Goal: Entertainment & Leisure: Consume media (video, audio)

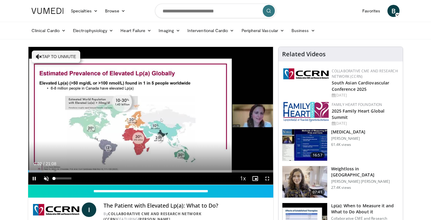
click at [45, 176] on span "Video Player" at bounding box center [46, 179] width 12 height 12
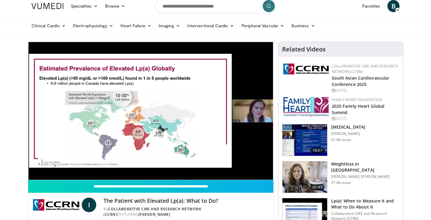
scroll to position [9, 0]
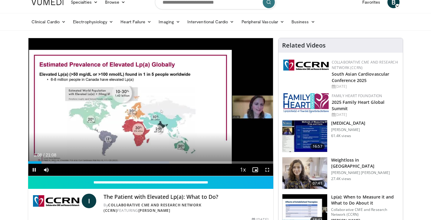
click at [267, 170] on span "Video Player" at bounding box center [267, 170] width 12 height 12
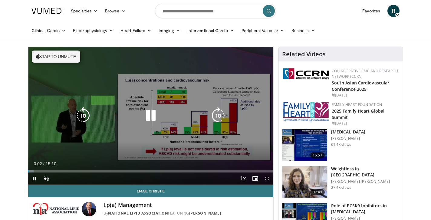
click at [55, 54] on button "Tap to unmute" at bounding box center [56, 57] width 48 height 12
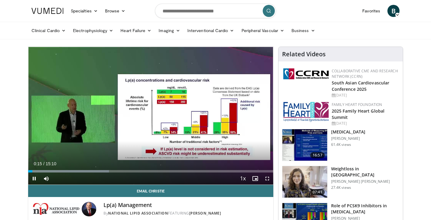
click at [267, 179] on span "Video Player" at bounding box center [267, 179] width 12 height 12
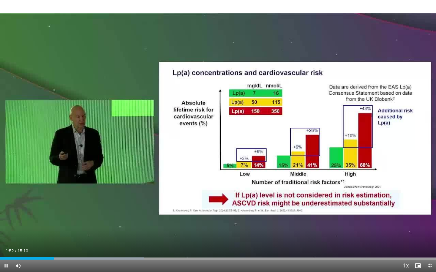
click at [6, 220] on span "Video Player" at bounding box center [6, 266] width 12 height 12
click at [5, 220] on span "Video Player" at bounding box center [6, 266] width 12 height 12
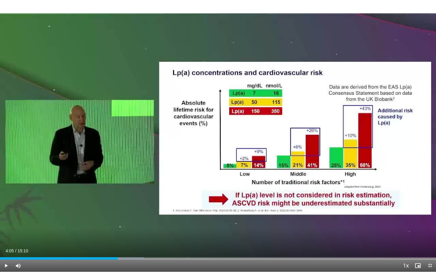
click at [5, 220] on span "Video Player" at bounding box center [6, 266] width 12 height 12
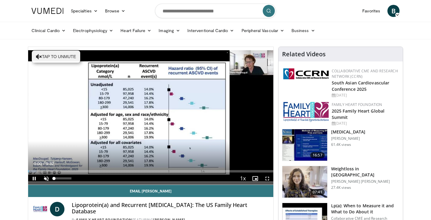
click at [45, 178] on span "Video Player" at bounding box center [46, 179] width 12 height 12
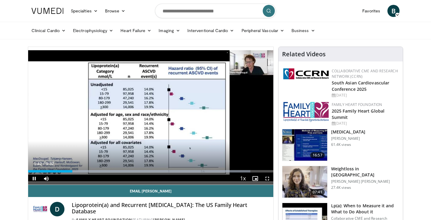
click at [35, 178] on span "Video Player" at bounding box center [34, 179] width 12 height 12
click at [35, 177] on span "Video Player" at bounding box center [34, 179] width 12 height 12
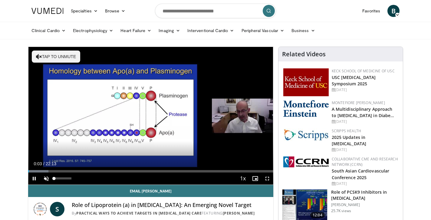
click at [46, 178] on span "Video Player" at bounding box center [46, 179] width 12 height 12
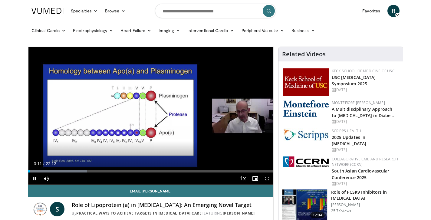
click at [268, 178] on span "Video Player" at bounding box center [267, 179] width 12 height 12
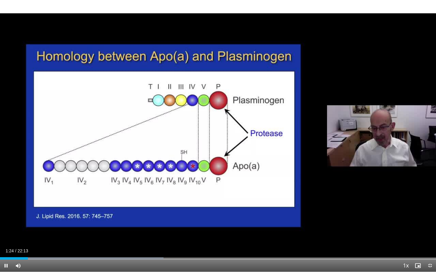
click at [7, 220] on span "Video Player" at bounding box center [6, 266] width 12 height 12
click at [6, 220] on span "Video Player" at bounding box center [6, 266] width 12 height 12
click at [5, 220] on span "Video Player" at bounding box center [6, 266] width 12 height 12
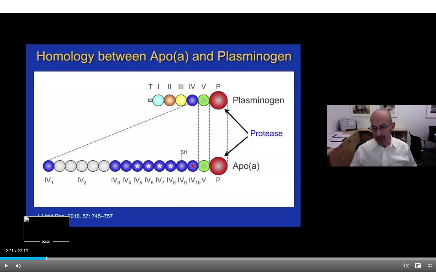
click at [46, 220] on div "Progress Bar" at bounding box center [46, 258] width 1 height 2
click at [5, 220] on span "Video Player" at bounding box center [6, 266] width 12 height 12
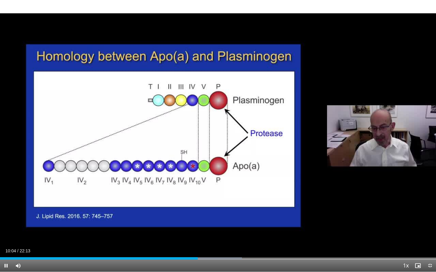
click at [7, 220] on span "Video Player" at bounding box center [6, 266] width 12 height 12
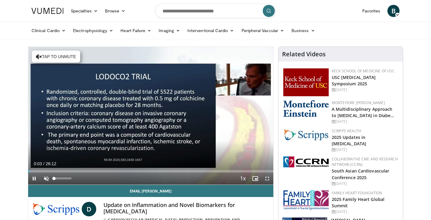
click at [46, 178] on span "Video Player" at bounding box center [46, 179] width 12 height 12
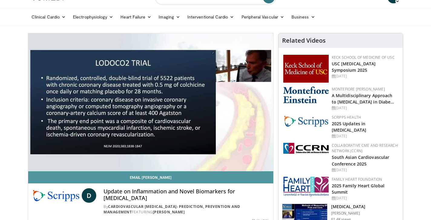
scroll to position [14, 0]
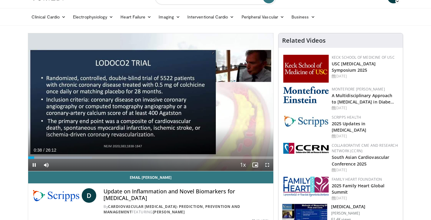
click at [267, 166] on span "Video Player" at bounding box center [267, 165] width 12 height 12
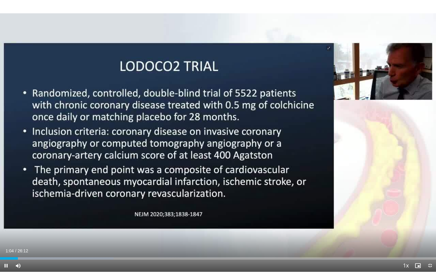
click at [6, 220] on span "Video Player" at bounding box center [6, 266] width 12 height 12
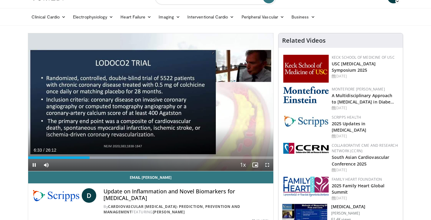
click at [34, 165] on span "Video Player" at bounding box center [34, 165] width 12 height 12
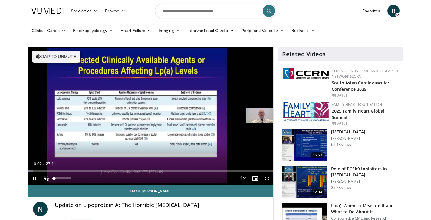
click at [44, 179] on span "Video Player" at bounding box center [46, 179] width 12 height 12
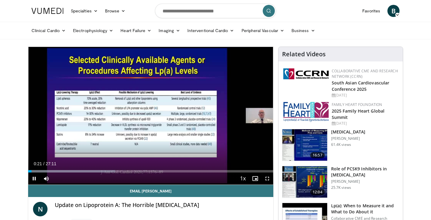
click at [267, 178] on span "Video Player" at bounding box center [267, 179] width 12 height 12
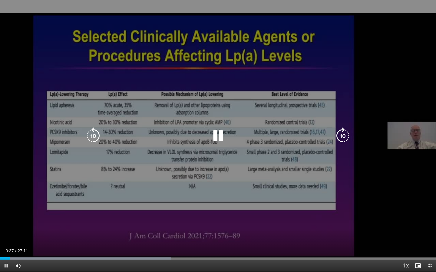
click at [191, 220] on div "10 seconds Tap to unmute" at bounding box center [218, 136] width 436 height 272
click at [216, 137] on icon "Video Player" at bounding box center [217, 135] width 17 height 17
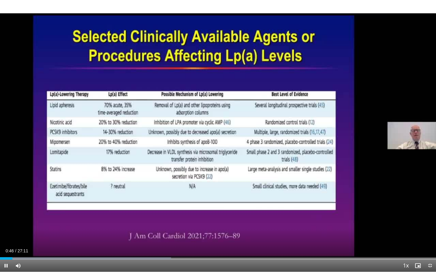
click at [6, 220] on span "Video Player" at bounding box center [6, 266] width 12 height 12
drag, startPoint x: 12, startPoint y: 259, endPoint x: 9, endPoint y: 258, distance: 3.3
click at [9, 220] on div "Progress Bar" at bounding box center [9, 258] width 1 height 2
click at [5, 220] on span "Video Player" at bounding box center [6, 266] width 12 height 12
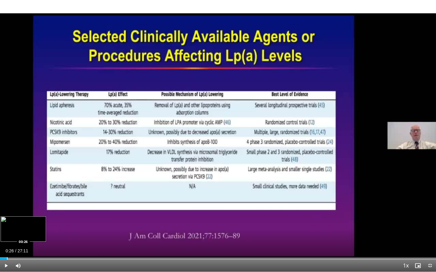
drag, startPoint x: 11, startPoint y: 258, endPoint x: 7, endPoint y: 258, distance: 3.6
click at [7, 220] on div "Progress Bar" at bounding box center [7, 258] width 1 height 2
click at [5, 220] on span "Video Player" at bounding box center [6, 266] width 12 height 12
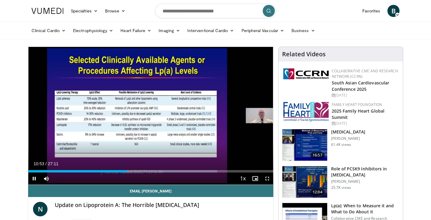
click at [34, 178] on span "Video Player" at bounding box center [34, 179] width 12 height 12
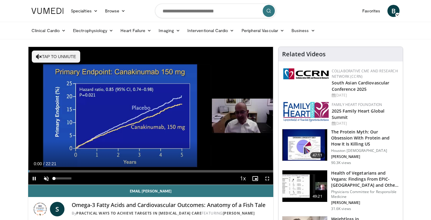
click at [47, 178] on span "Video Player" at bounding box center [46, 179] width 12 height 12
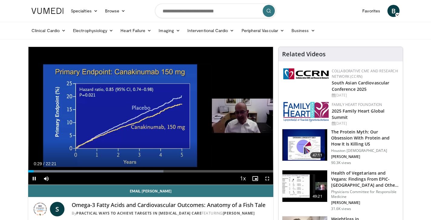
click at [267, 178] on span "Video Player" at bounding box center [267, 179] width 12 height 12
click at [34, 178] on span "Video Player" at bounding box center [34, 179] width 12 height 12
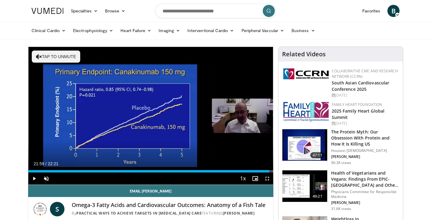
drag, startPoint x: 30, startPoint y: 172, endPoint x: 269, endPoint y: 173, distance: 239.4
click at [269, 173] on div "Current Time 21:59 / Duration 22:21 Play Skip Backward Skip Forward Unmute Load…" at bounding box center [150, 179] width 245 height 12
